Goal: Transaction & Acquisition: Purchase product/service

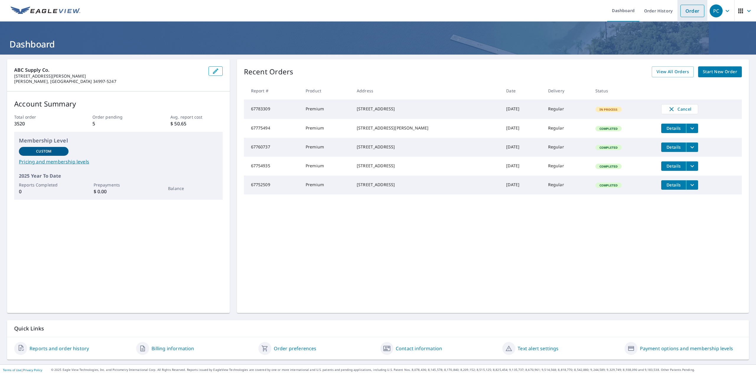
click at [695, 10] on link "Order" at bounding box center [692, 11] width 24 height 12
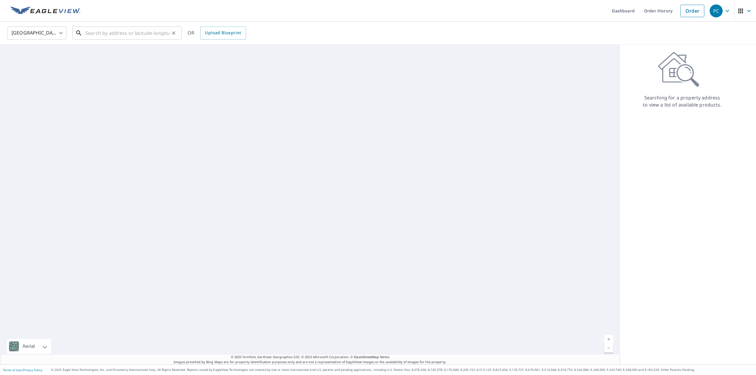
drag, startPoint x: 137, startPoint y: 32, endPoint x: 134, endPoint y: 34, distance: 3.6
click at [136, 32] on input "text" at bounding box center [127, 33] width 84 height 17
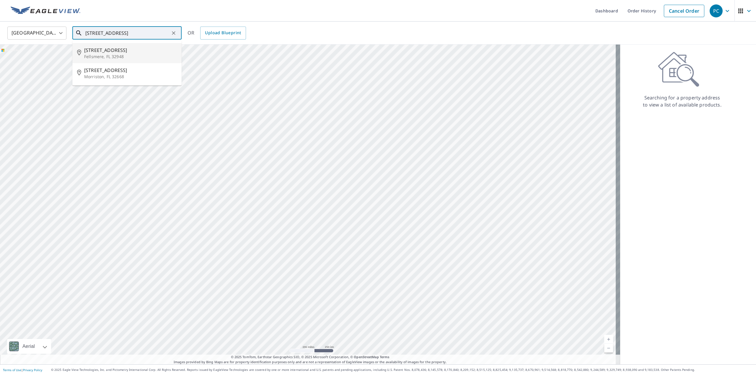
click at [130, 53] on span "[STREET_ADDRESS]" at bounding box center [130, 50] width 93 height 7
type input "[STREET_ADDRESS]"
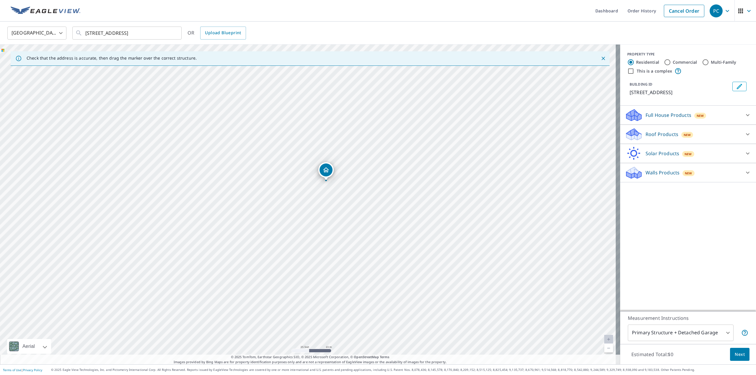
click at [684, 133] on span "New" at bounding box center [687, 135] width 7 height 5
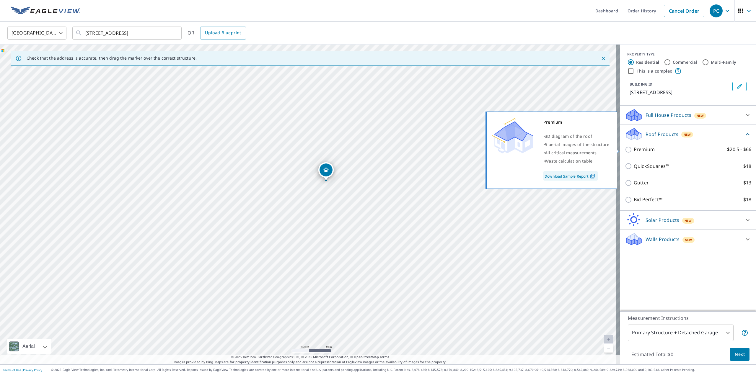
click at [662, 152] on label "Premium $20.5 - $66" at bounding box center [693, 149] width 118 height 7
click at [634, 152] on input "Premium $20.5 - $66" at bounding box center [629, 149] width 9 height 7
checkbox input "true"
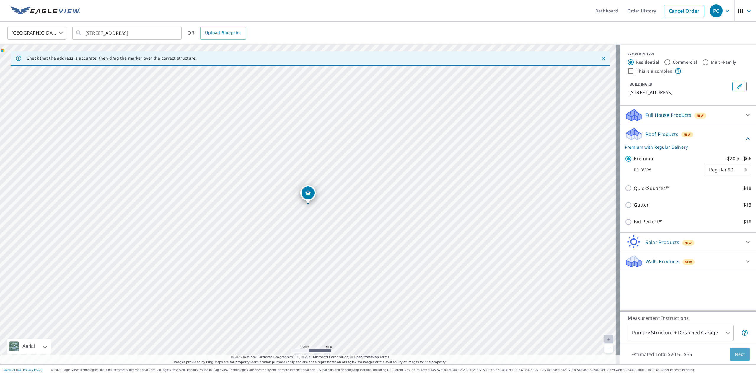
click at [741, 355] on button "Next" at bounding box center [739, 354] width 19 height 13
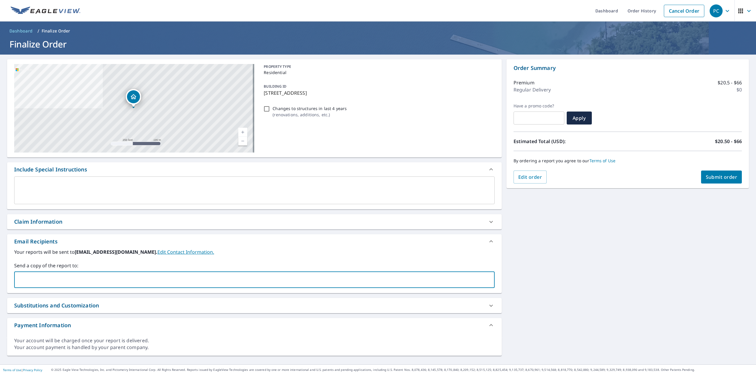
click at [149, 278] on input "text" at bounding box center [250, 279] width 466 height 11
type input "[PERSON_NAME][EMAIL_ADDRESS][PERSON_NAME][DOMAIN_NAME]"
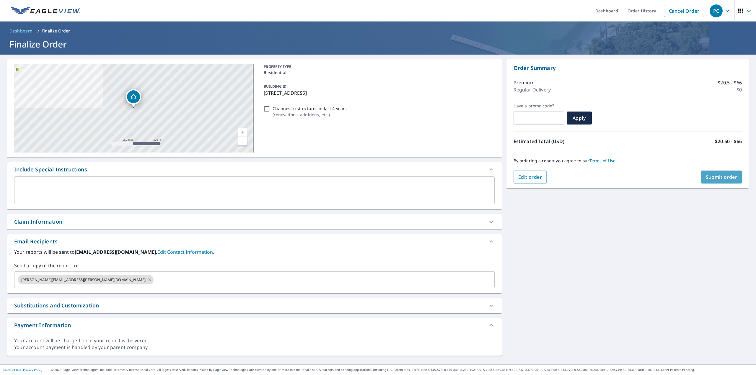
click at [712, 173] on button "Submit order" at bounding box center [721, 177] width 41 height 13
